Goal: Find specific page/section: Find specific page/section

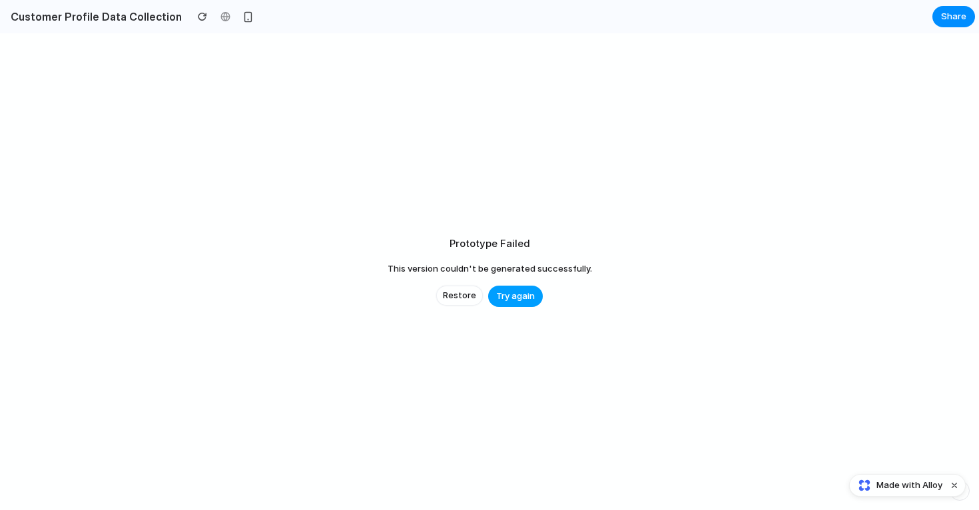
click at [527, 296] on span "Try again" at bounding box center [515, 296] width 39 height 13
